Goal: Information Seeking & Learning: Compare options

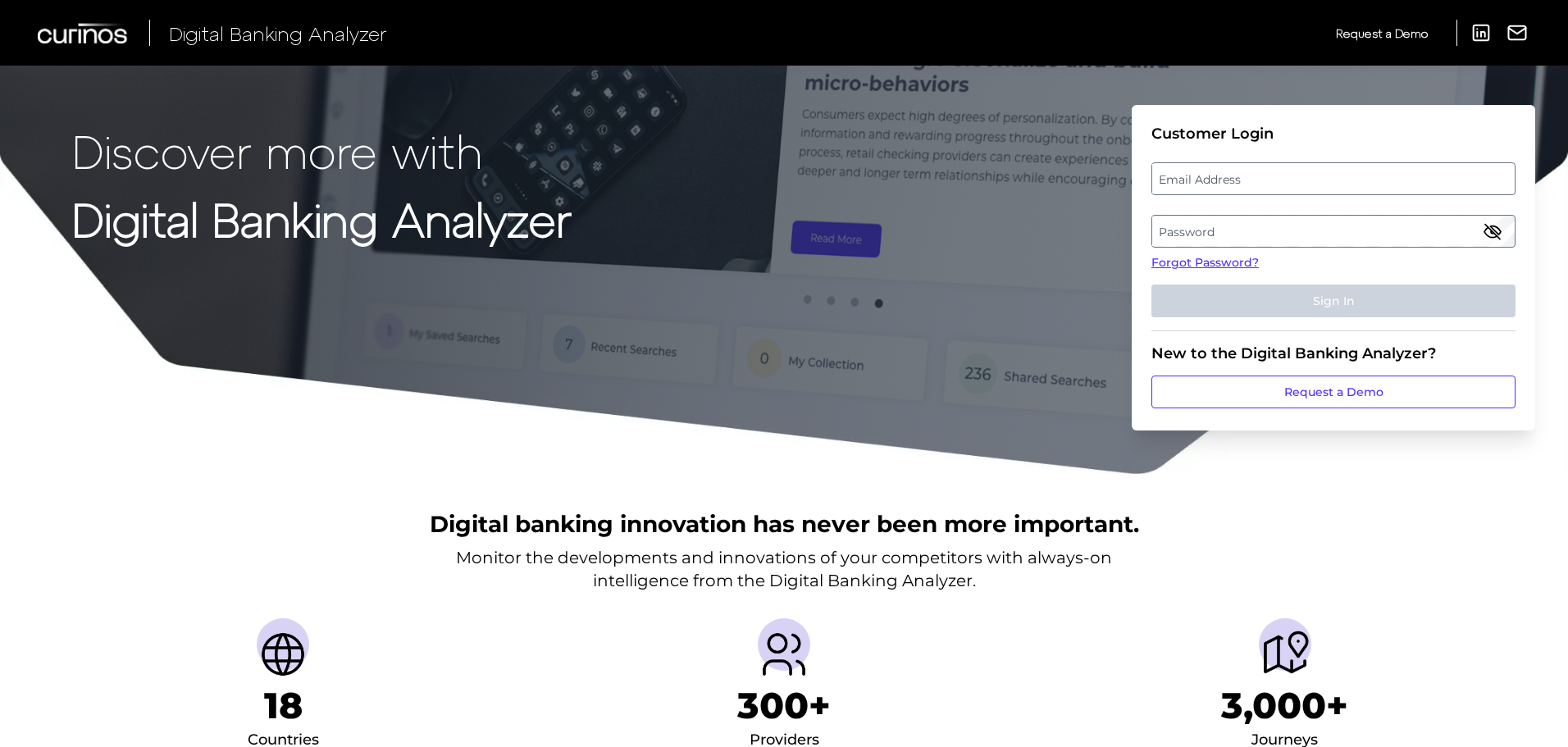
click at [1231, 175] on label "Email Address" at bounding box center [1332, 179] width 361 height 29
click at [1231, 175] on input "email" at bounding box center [1333, 179] width 364 height 33
type input "[EMAIL_ADDRESS][DOMAIN_NAME]"
click at [1271, 237] on label "Password" at bounding box center [1332, 231] width 361 height 29
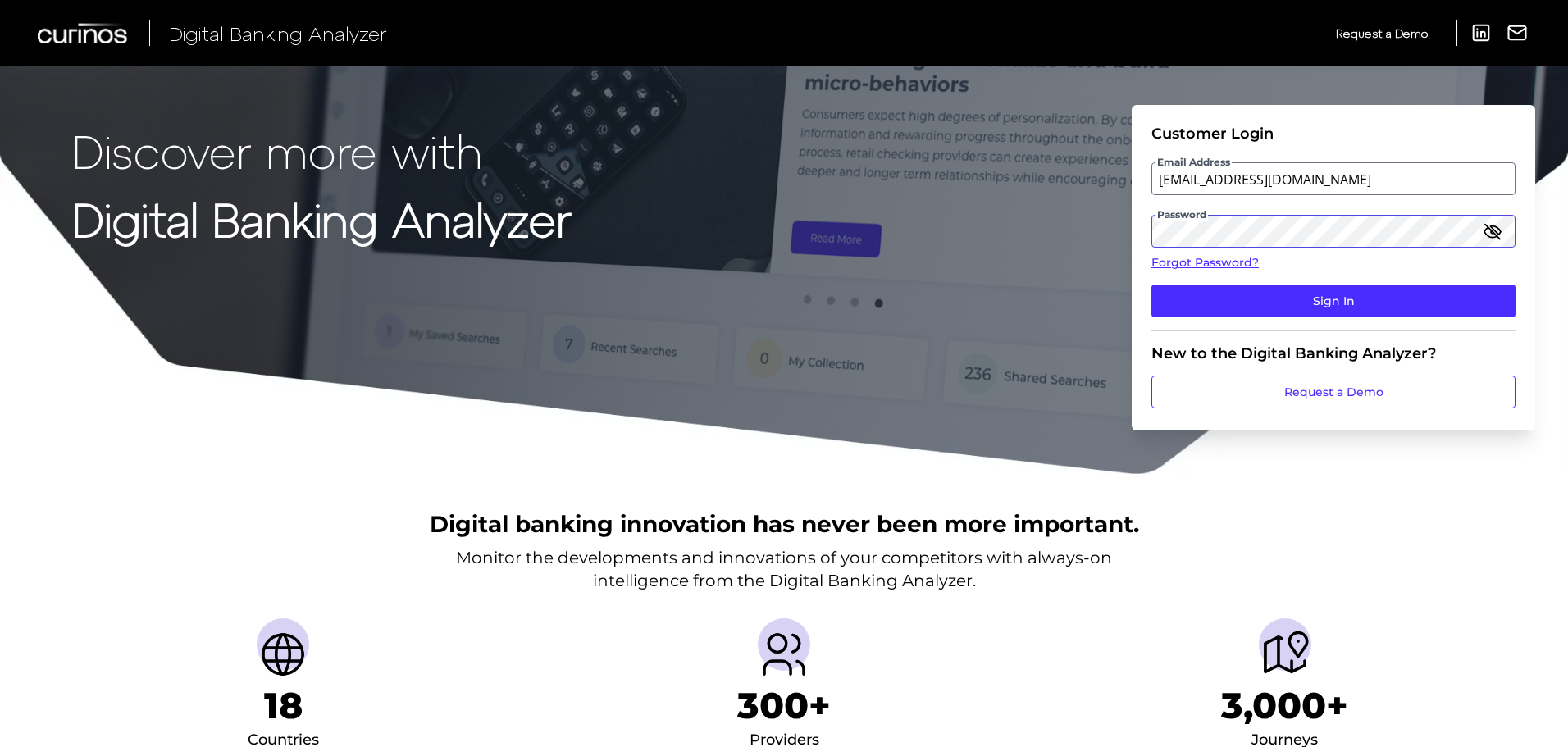
click at [1151, 285] on button "Sign In" at bounding box center [1333, 301] width 364 height 33
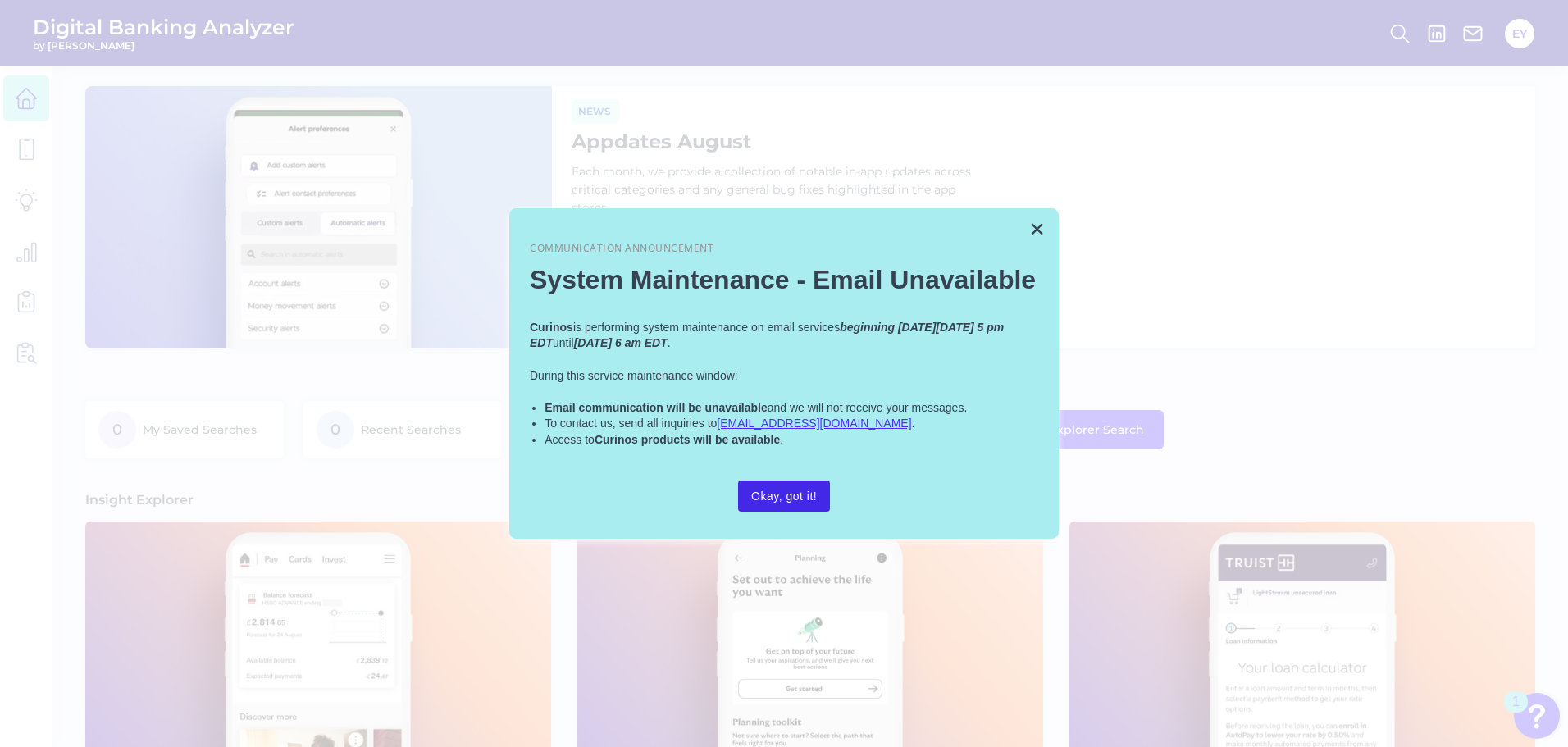
click at [807, 497] on button "Okay, got it!" at bounding box center [784, 495] width 92 height 31
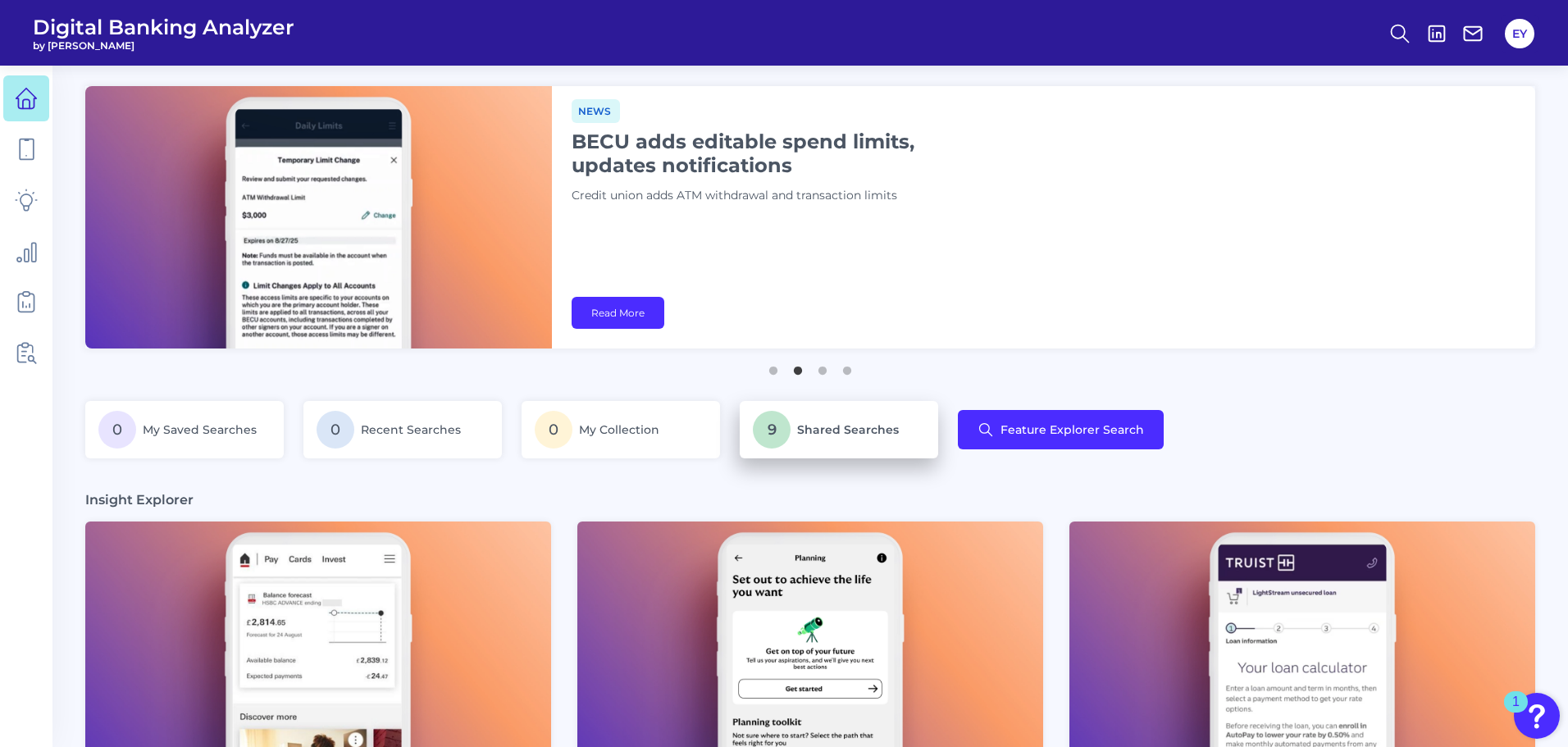
click at [840, 437] on p "9 Shared Searches" at bounding box center [838, 430] width 172 height 38
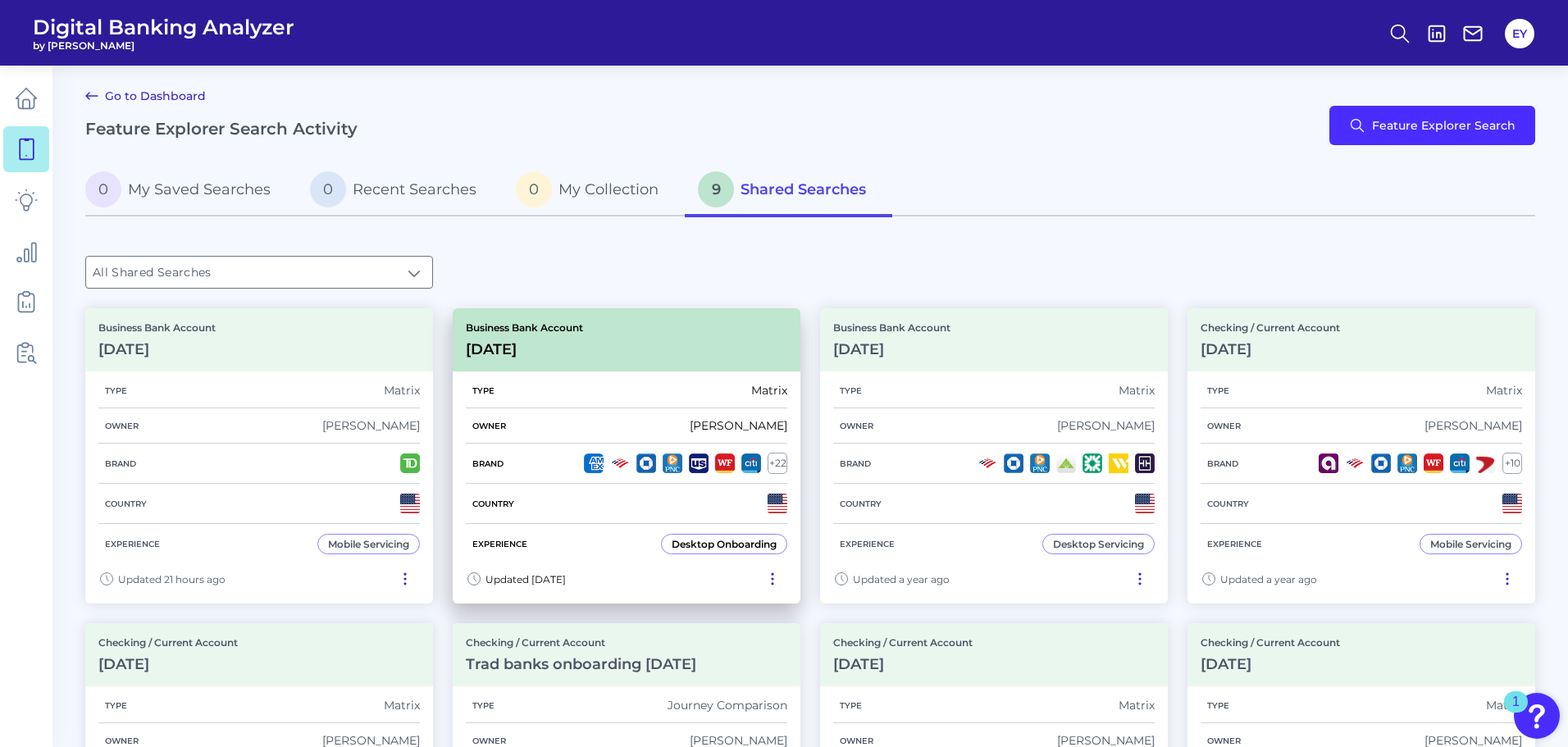
click at [637, 353] on div "Business Bank Account [DATE][FINANCIAL_ID]" at bounding box center [626, 339] width 348 height 63
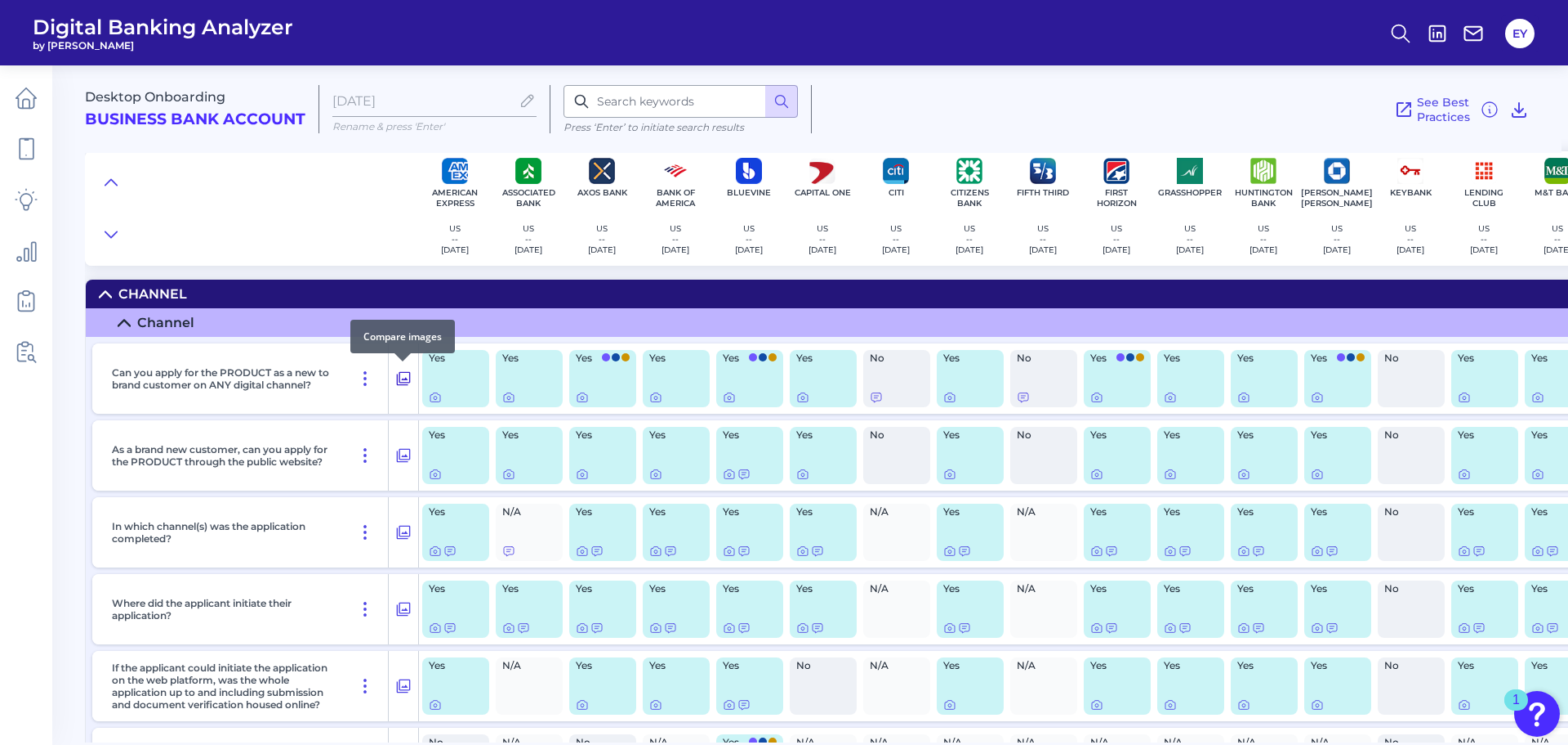
click at [408, 380] on icon at bounding box center [403, 378] width 16 height 19
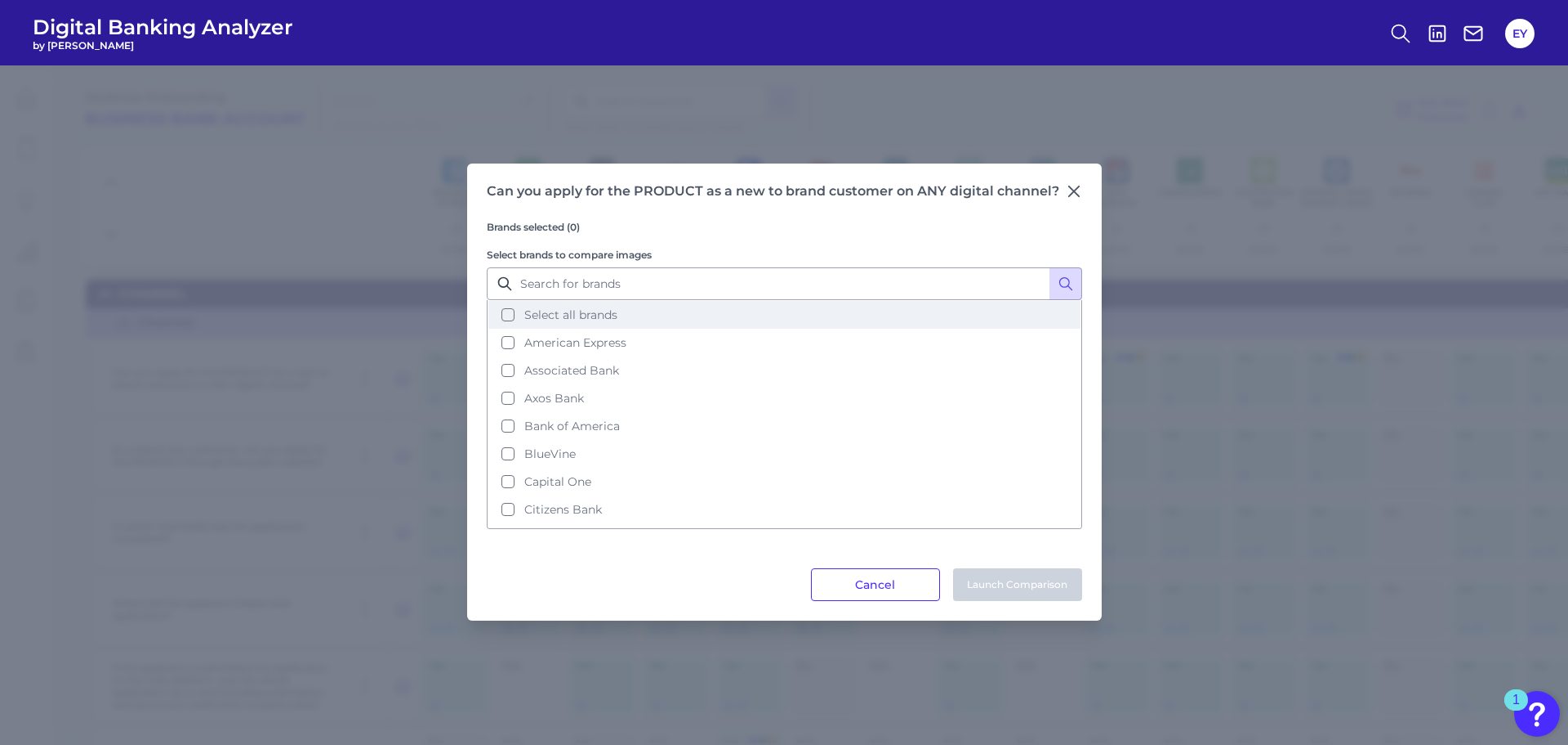
click at [510, 320] on button "Select all brands" at bounding box center [785, 314] width 593 height 28
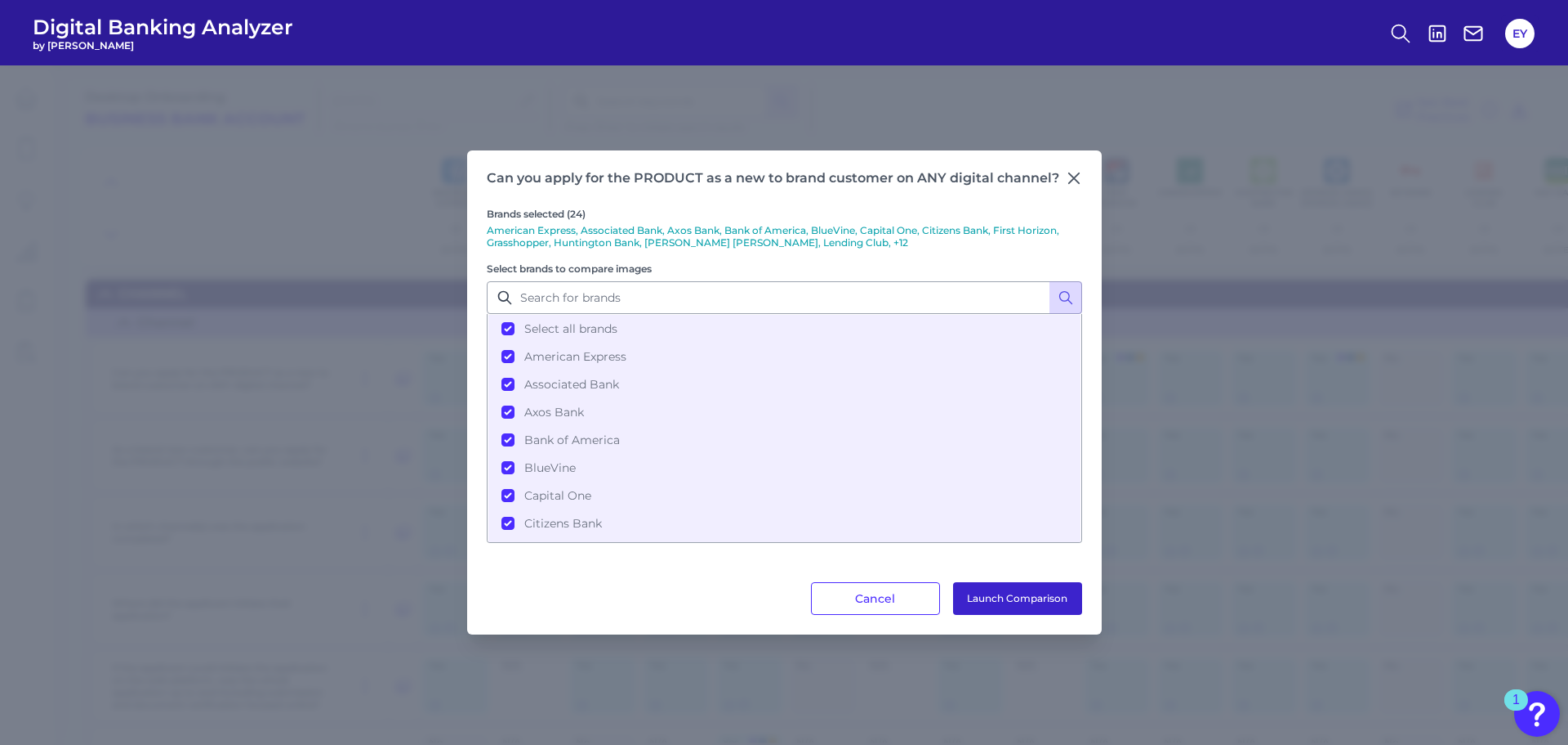
click at [1064, 602] on button "Launch Comparison" at bounding box center [1018, 598] width 129 height 33
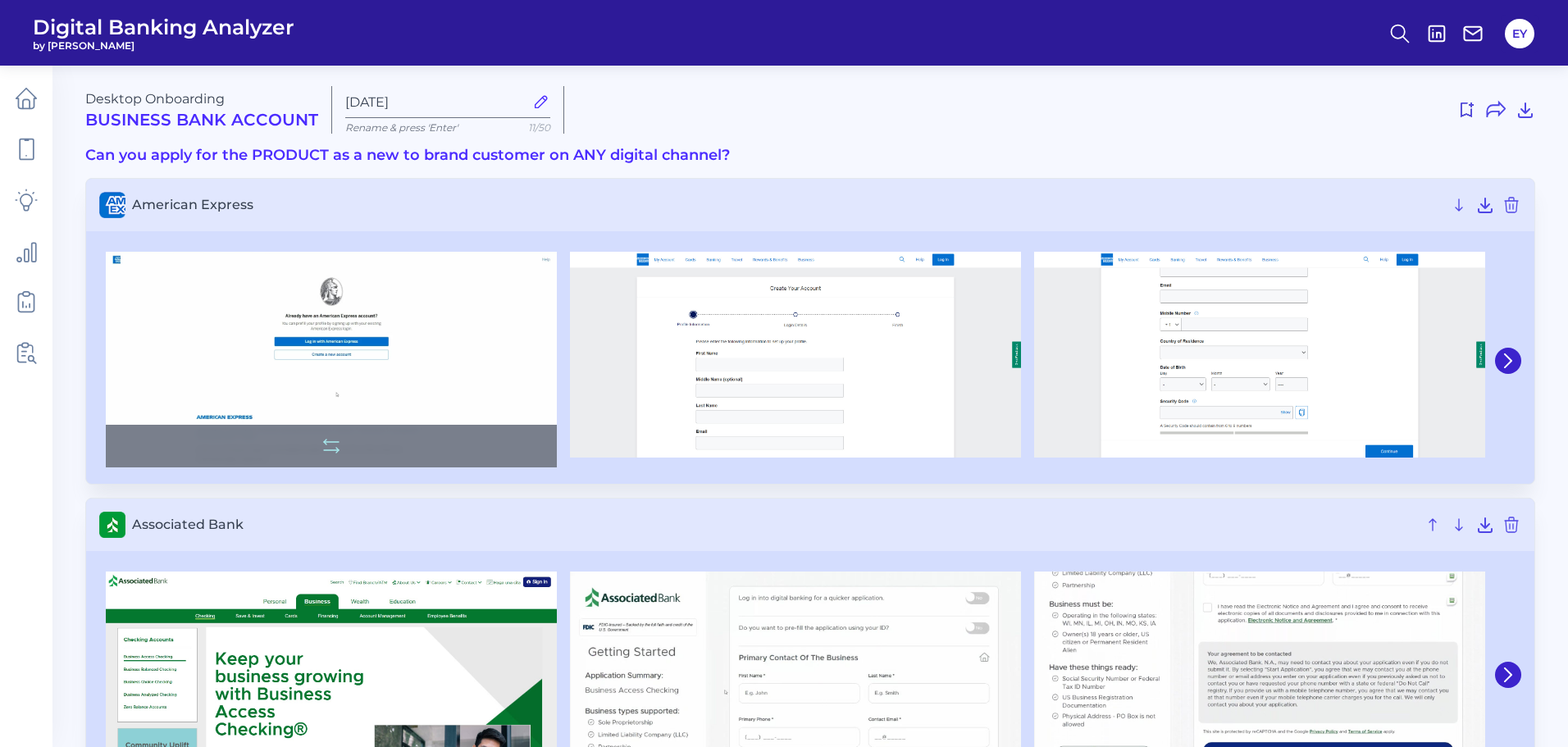
click at [361, 347] on img at bounding box center [331, 360] width 451 height 216
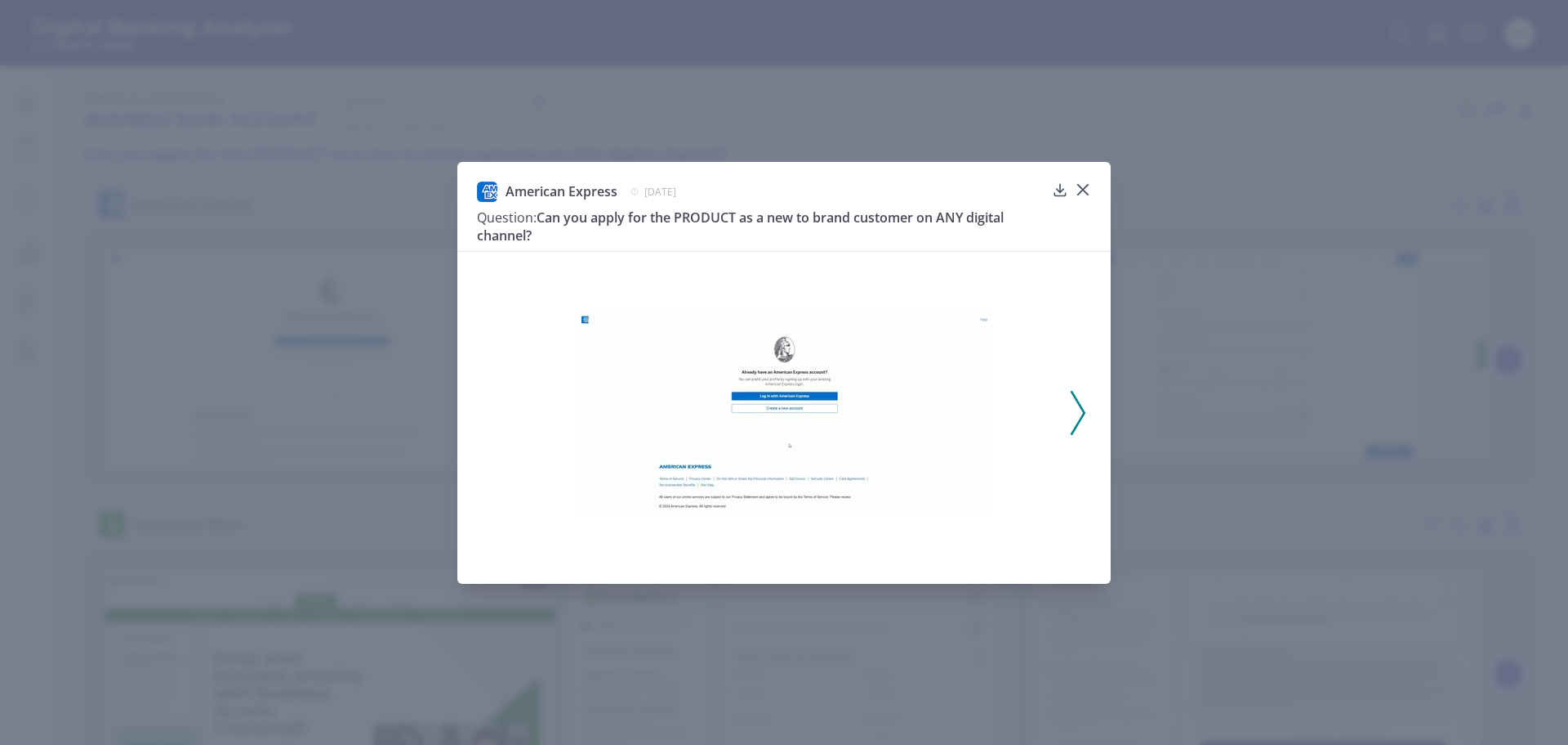
click at [1075, 404] on icon at bounding box center [1079, 412] width 15 height 45
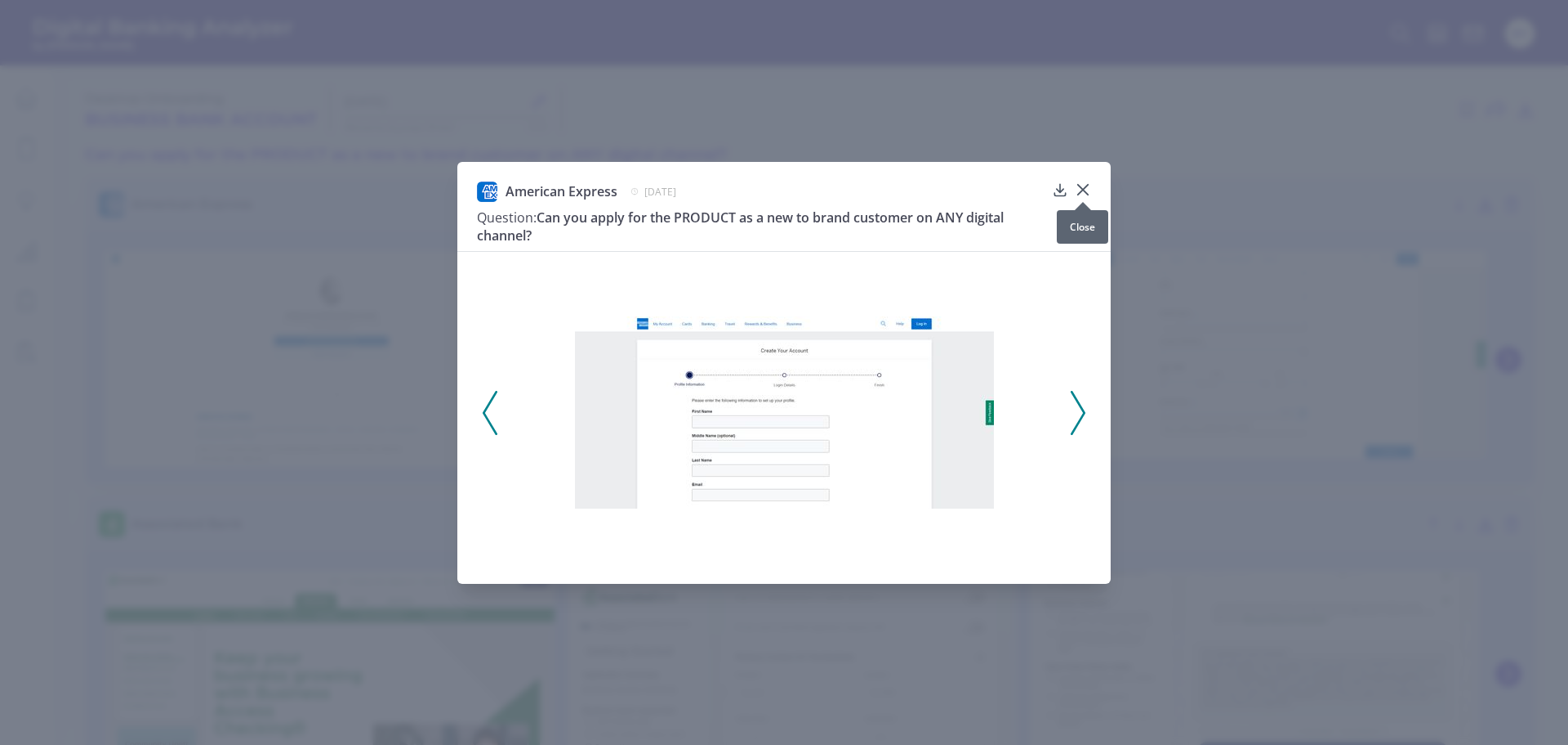
click at [1089, 189] on icon at bounding box center [1083, 189] width 16 height 16
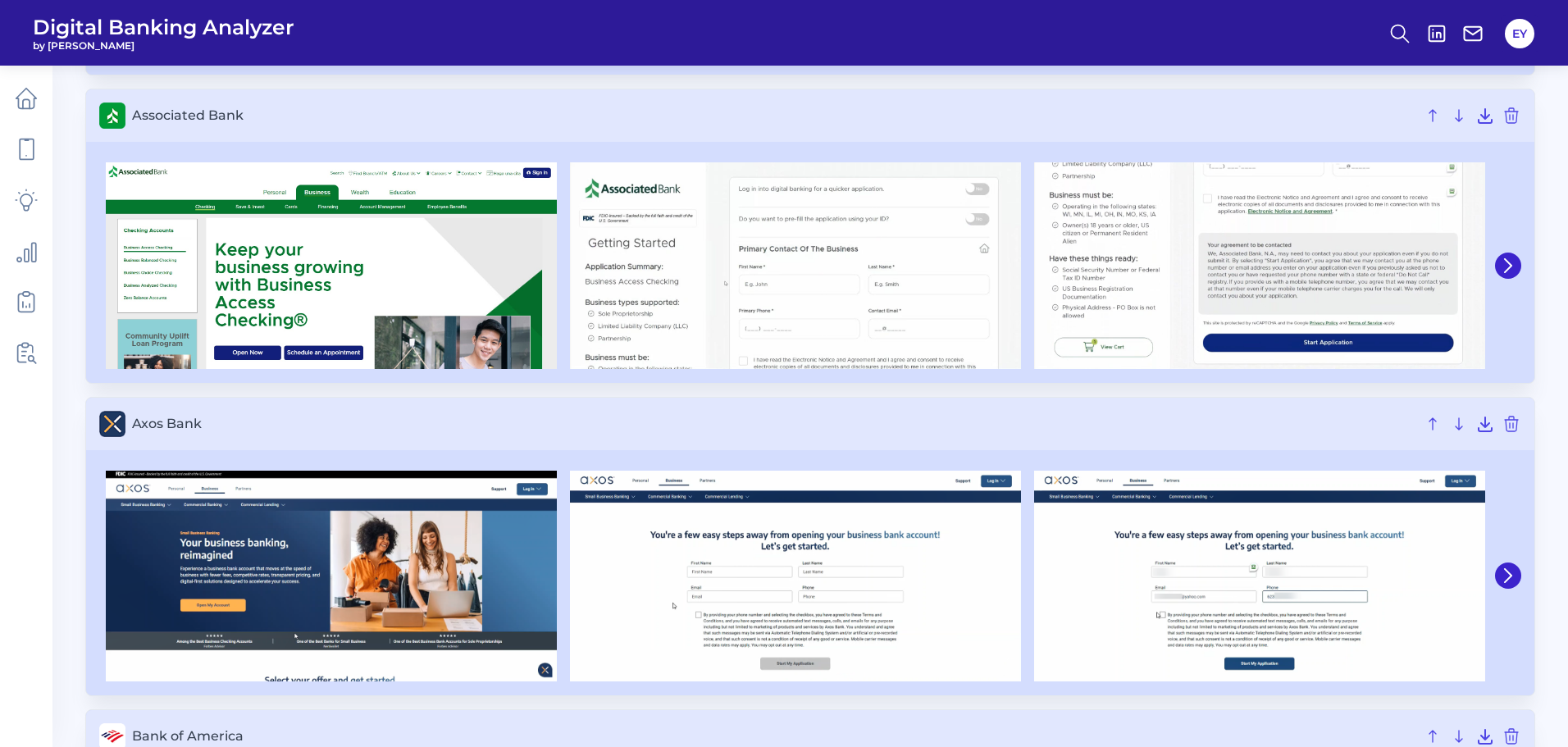
scroll to position [984, 0]
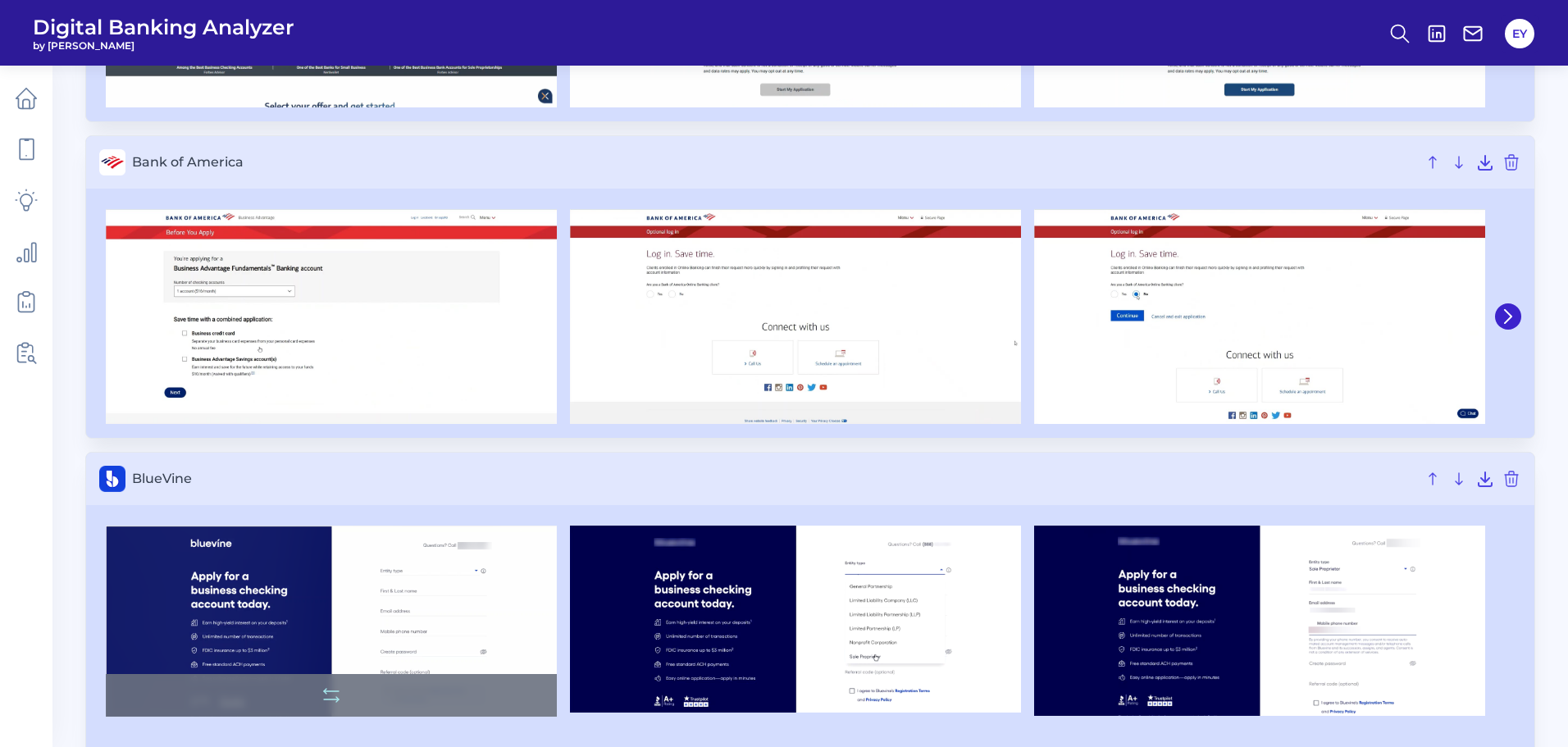
click at [343, 579] on img at bounding box center [331, 622] width 451 height 192
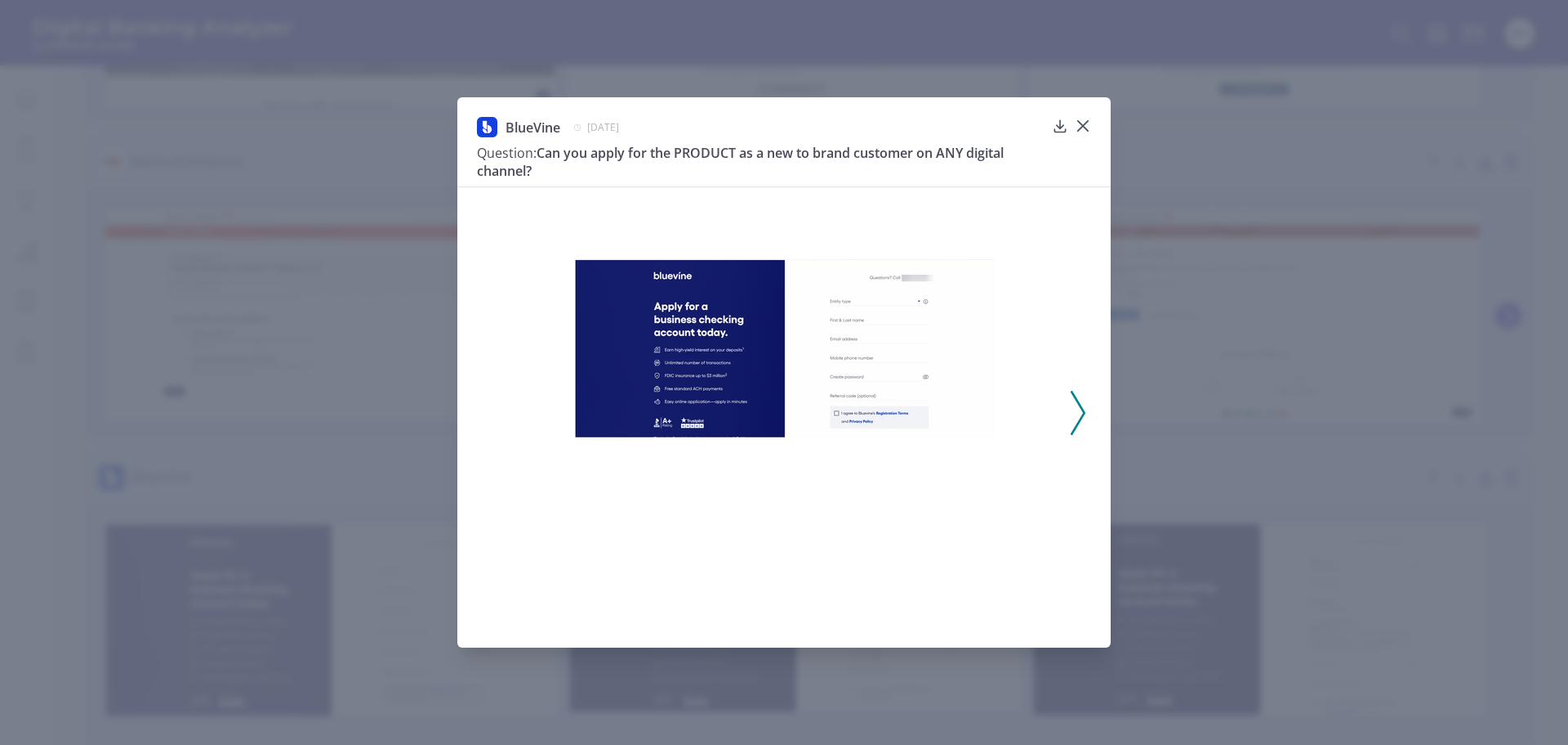
click at [820, 411] on img at bounding box center [784, 348] width 419 height 178
click at [1083, 411] on polyline at bounding box center [1078, 412] width 13 height 42
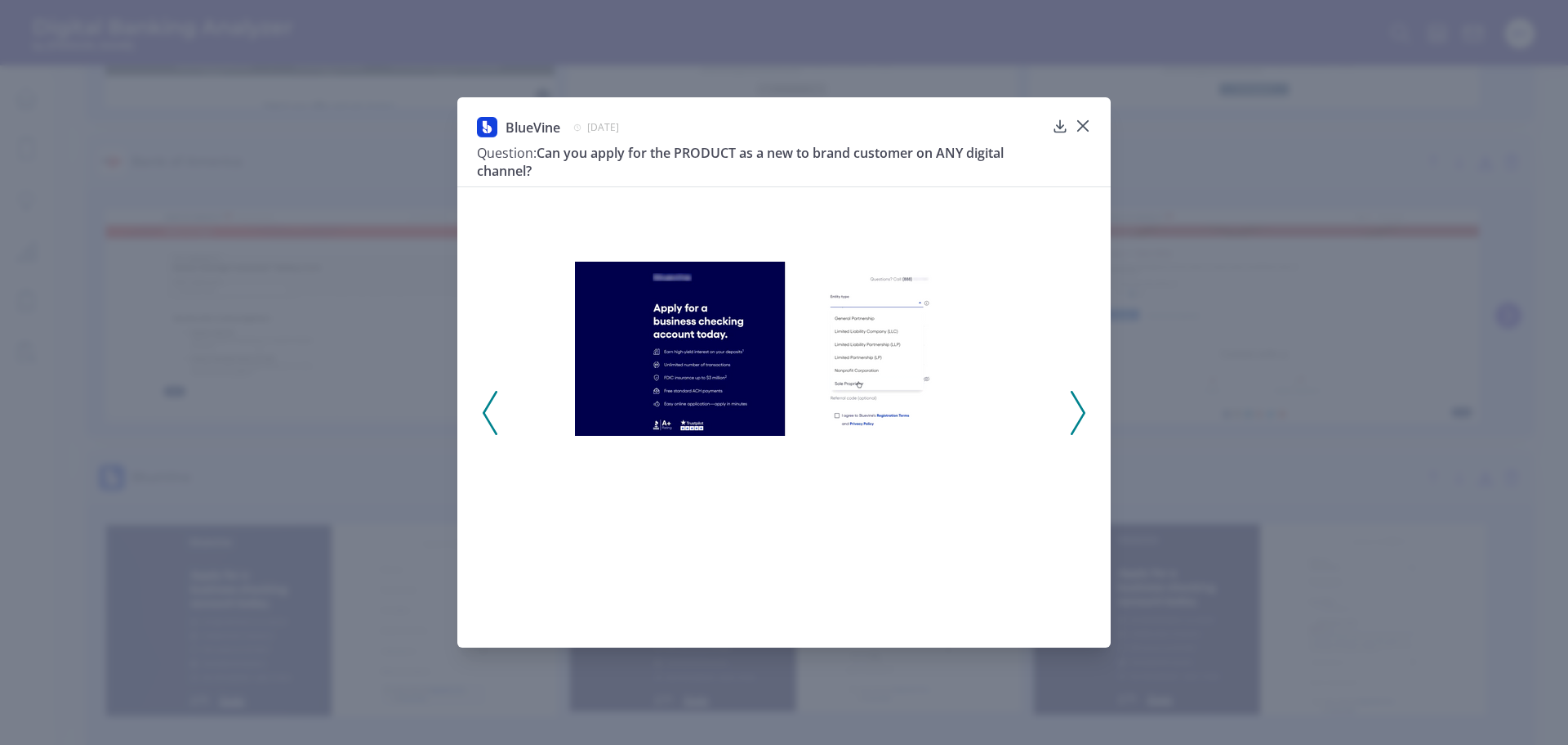
click at [1083, 411] on polyline at bounding box center [1078, 412] width 13 height 42
click at [1086, 134] on icon at bounding box center [1083, 125] width 16 height 16
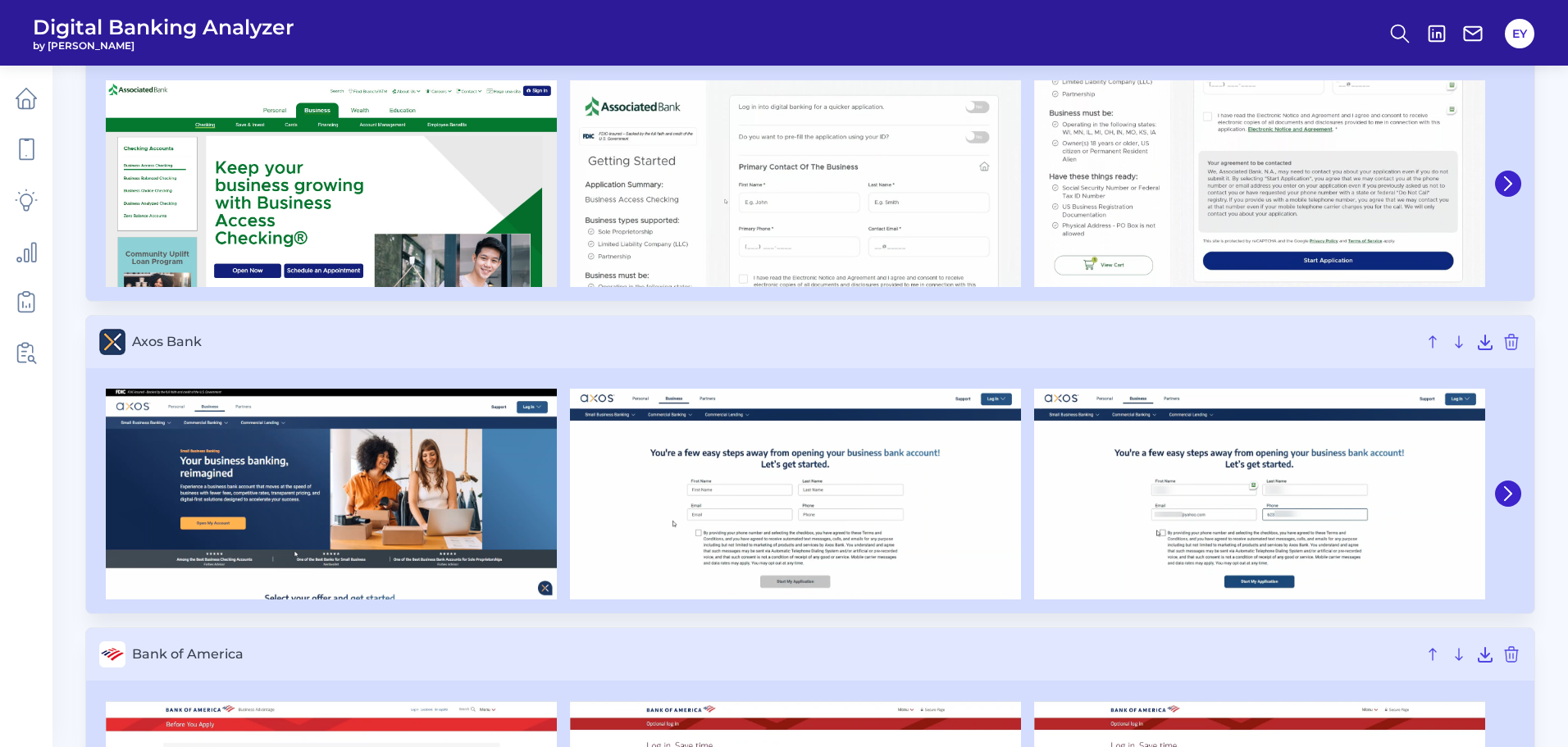
scroll to position [0, 0]
